Goal: Find specific page/section: Find specific page/section

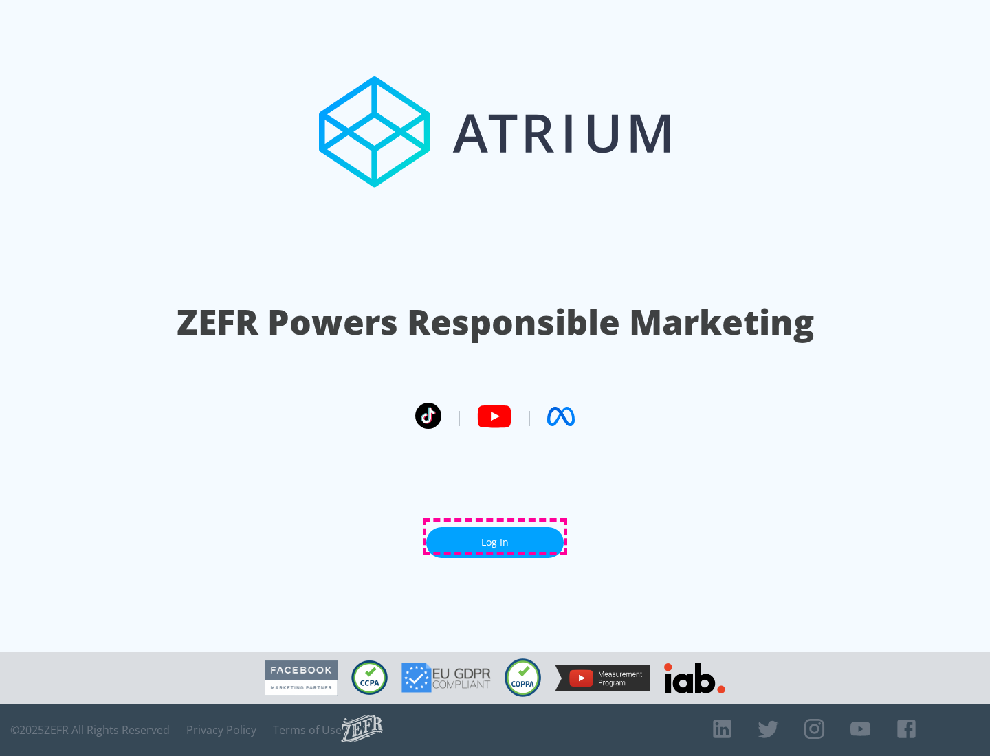
click at [495, 537] on link "Log In" at bounding box center [495, 542] width 138 height 31
